Goal: Use online tool/utility: Utilize a website feature to perform a specific function

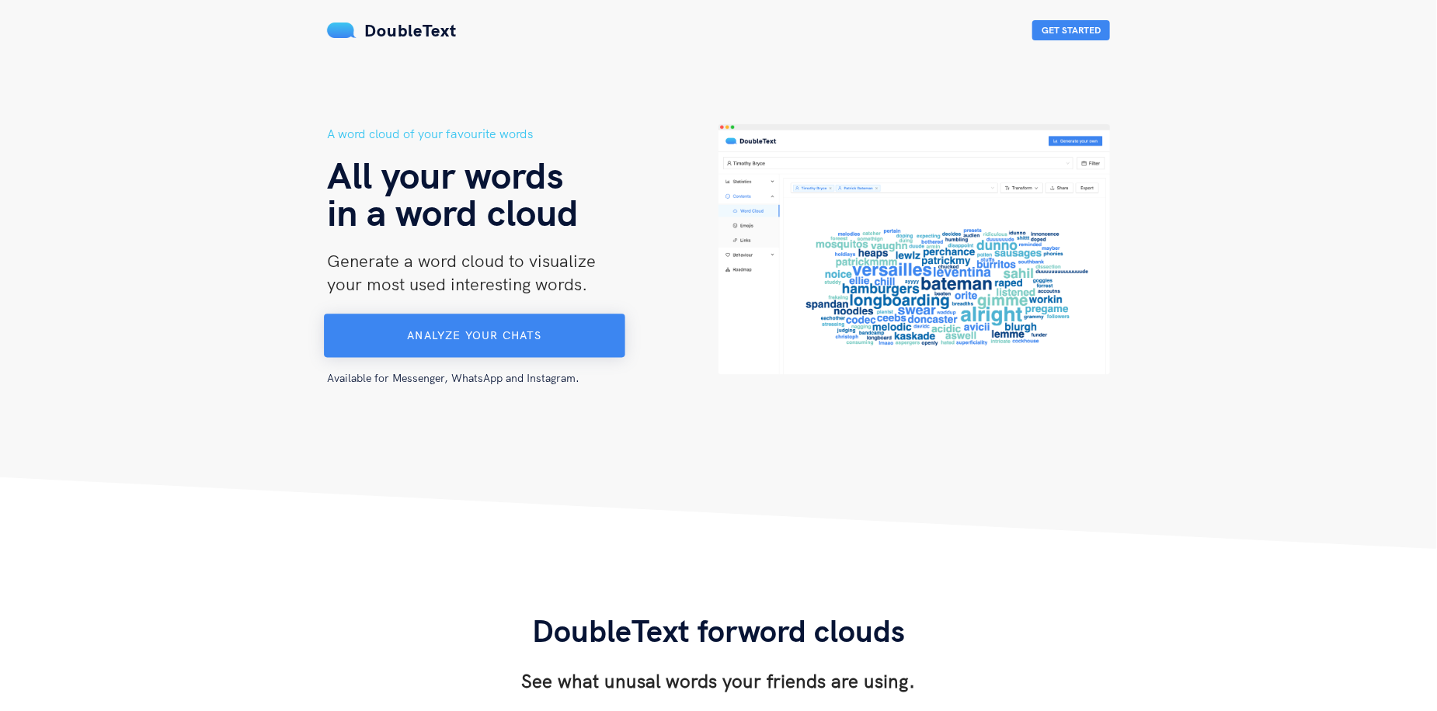
click at [544, 336] on button "Analyze your chats" at bounding box center [474, 336] width 301 height 43
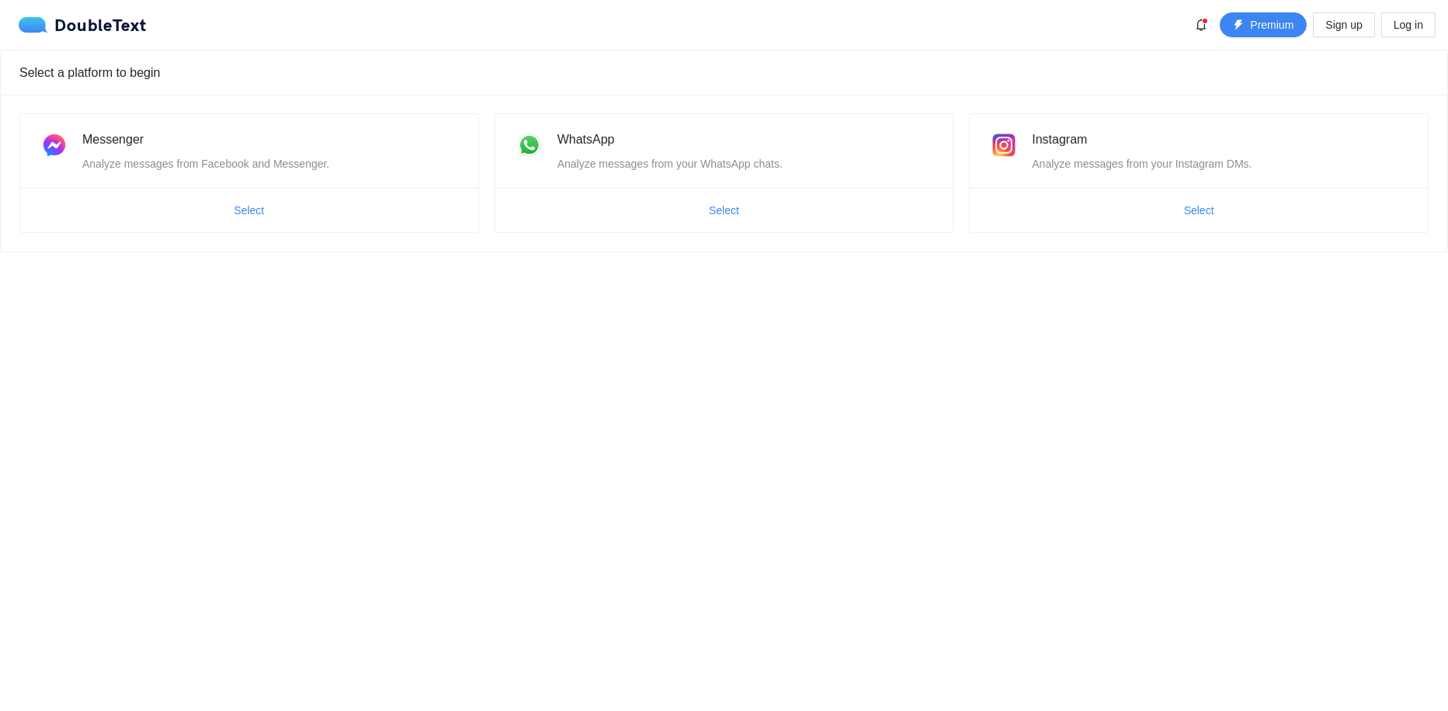
click at [259, 68] on div "Select a platform to begin" at bounding box center [724, 72] width 1410 height 44
click at [255, 217] on span "Select" at bounding box center [249, 210] width 30 height 17
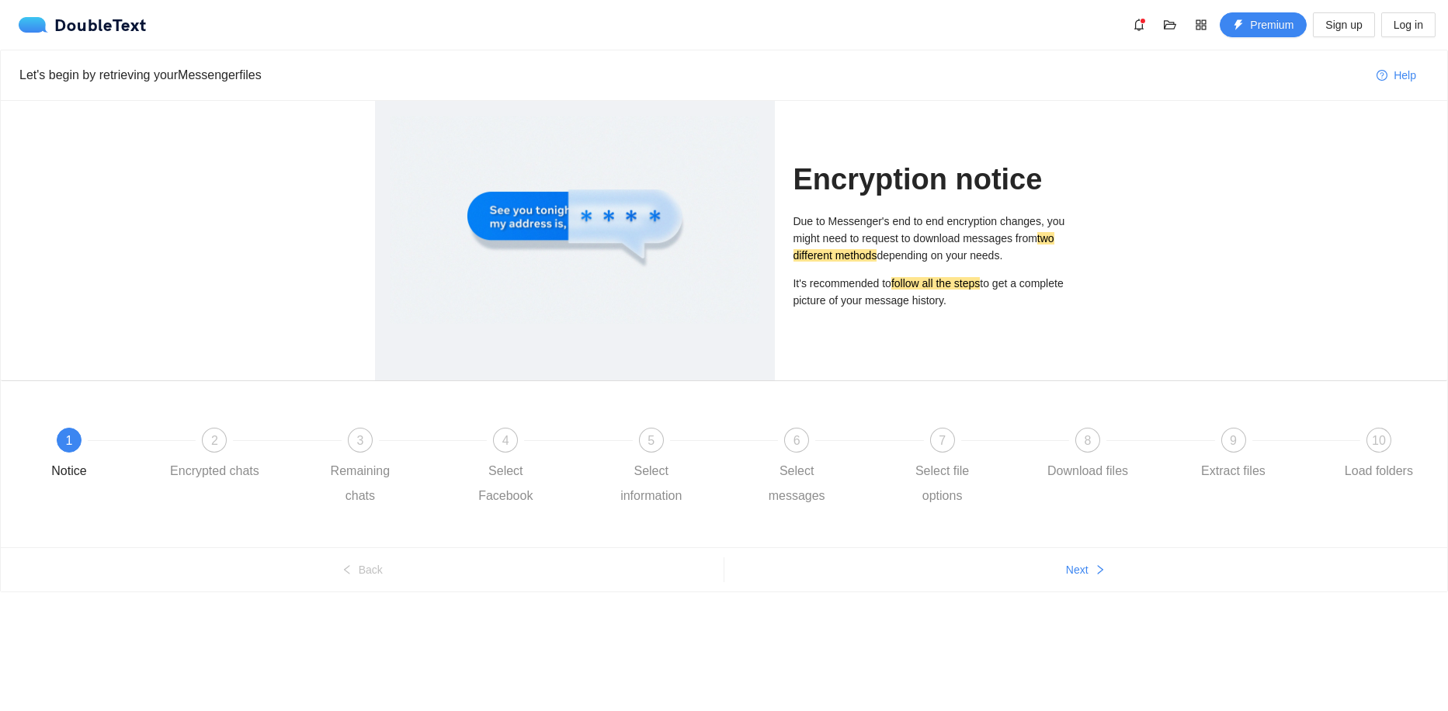
click at [637, 214] on div at bounding box center [575, 220] width 369 height 207
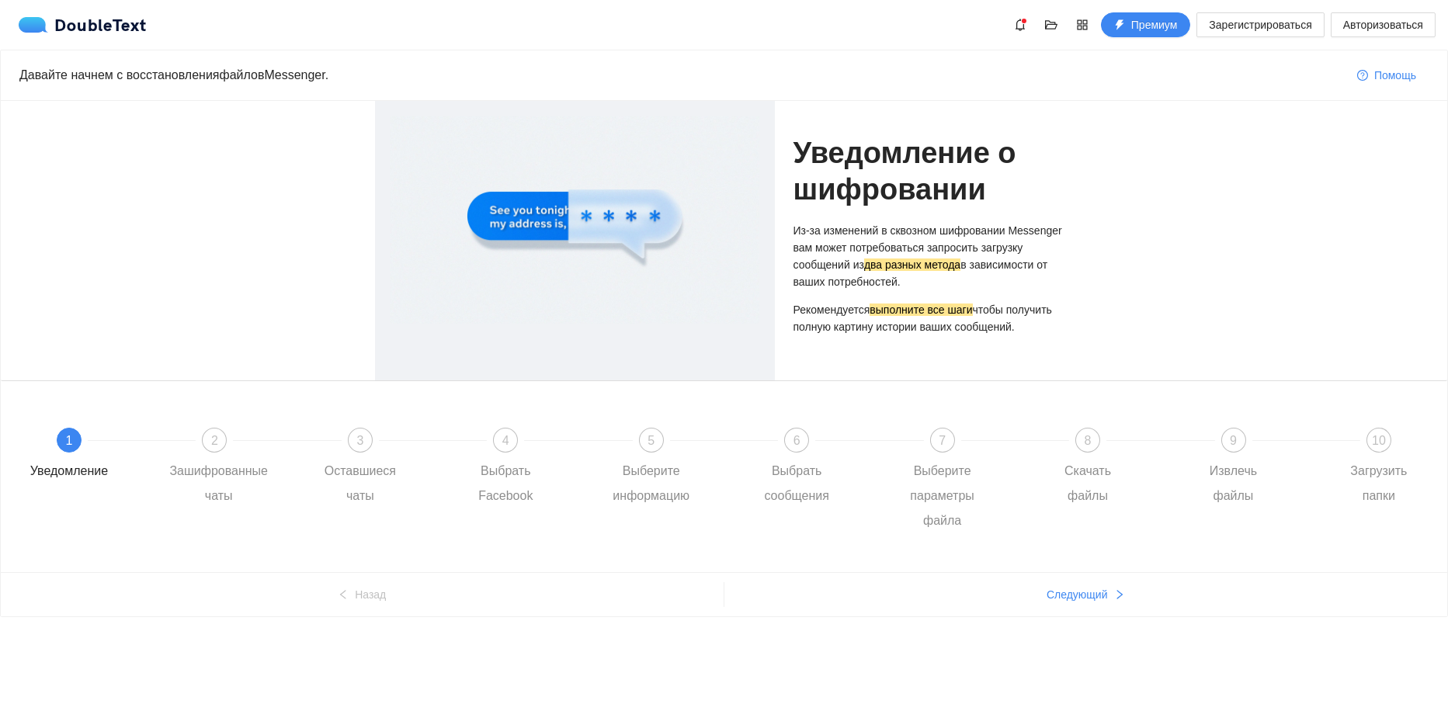
click at [558, 207] on div at bounding box center [575, 220] width 369 height 207
